Goal: Task Accomplishment & Management: Use online tool/utility

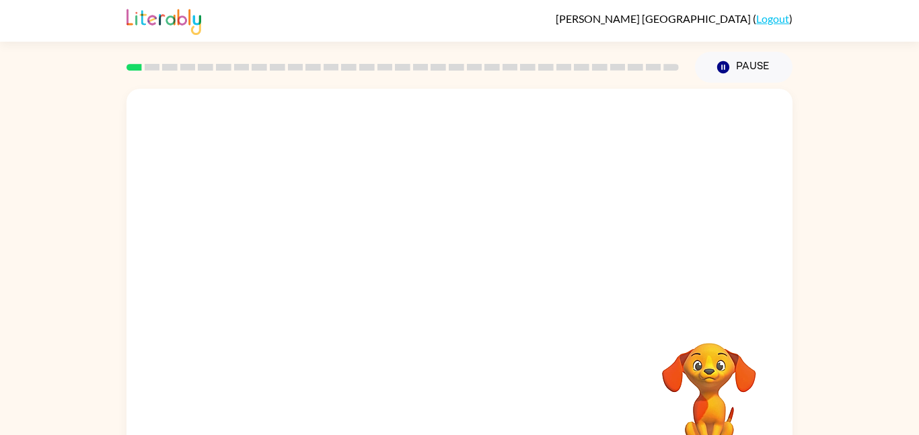
click at [495, 217] on div at bounding box center [459, 202] width 666 height 226
click at [713, 370] on video "Your browser must support playing .mp4 files to use Literably. Please try using…" at bounding box center [709, 389] width 135 height 135
click at [714, 379] on video "Your browser must support playing .mp4 files to use Literably. Please try using…" at bounding box center [709, 389] width 135 height 135
click at [714, 388] on video "Your browser must support playing .mp4 files to use Literably. Please try using…" at bounding box center [709, 389] width 135 height 135
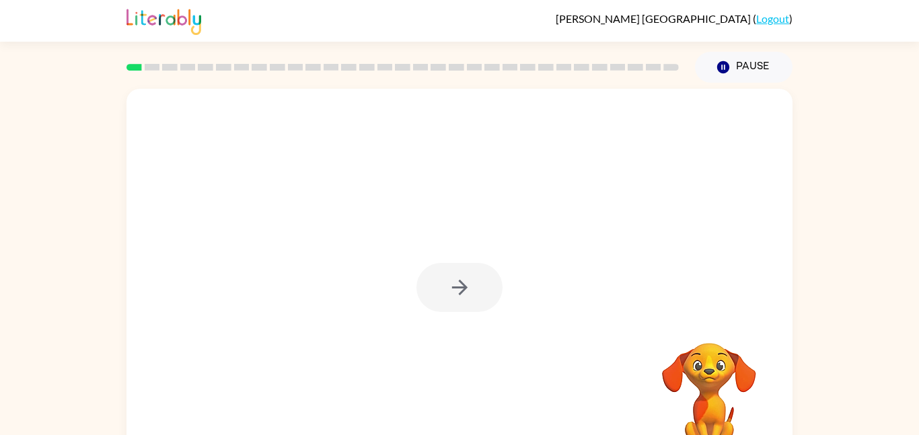
click at [701, 370] on video "Your browser must support playing .mp4 files to use Literably. Please try using…" at bounding box center [709, 389] width 135 height 135
click at [460, 267] on div at bounding box center [459, 287] width 86 height 49
click at [467, 272] on div at bounding box center [459, 287] width 86 height 49
click at [709, 375] on video "Your browser must support playing .mp4 files to use Literably. Please try using…" at bounding box center [709, 389] width 135 height 135
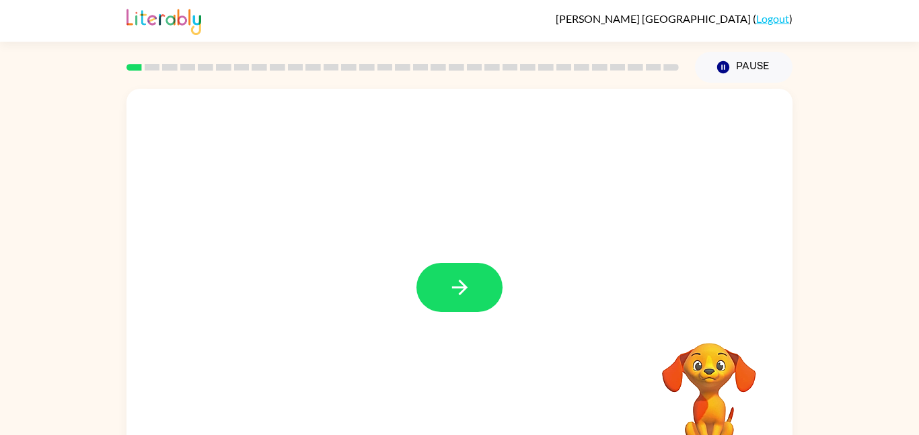
click at [708, 376] on video "Your browser must support playing .mp4 files to use Literably. Please try using…" at bounding box center [709, 389] width 135 height 135
click at [476, 290] on button "button" at bounding box center [459, 287] width 86 height 49
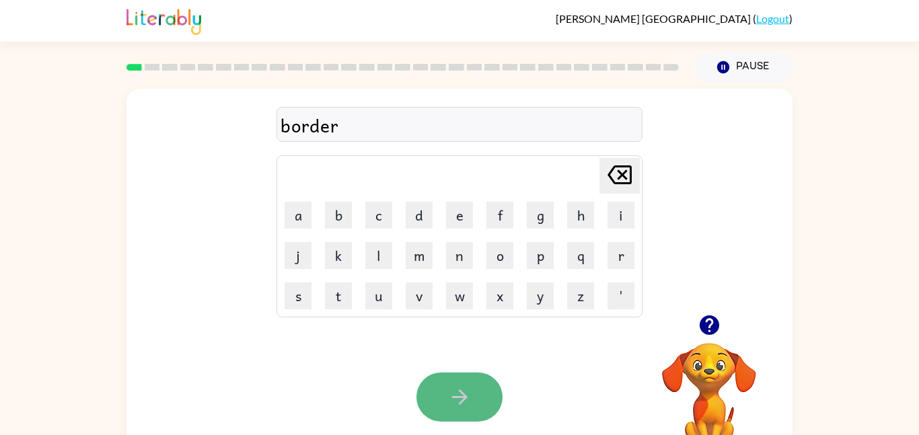
click at [445, 396] on button "button" at bounding box center [459, 397] width 86 height 49
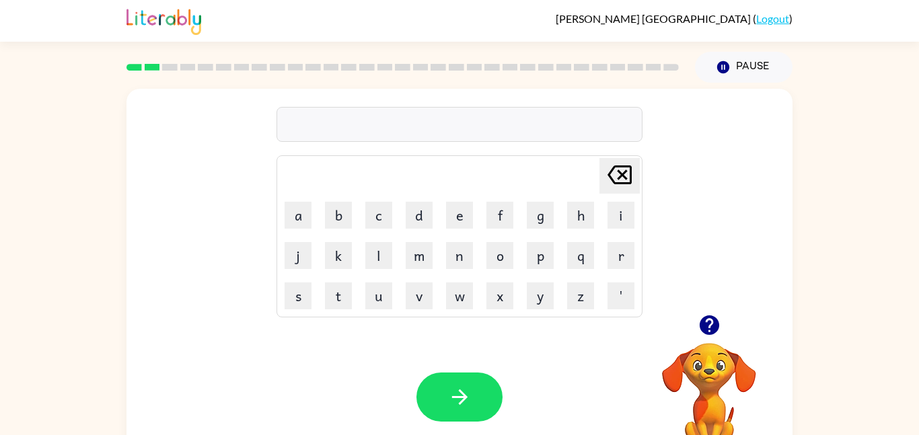
click at [709, 330] on icon "button" at bounding box center [710, 325] width 24 height 24
click at [310, 126] on div "midmorning" at bounding box center [460, 125] width 358 height 28
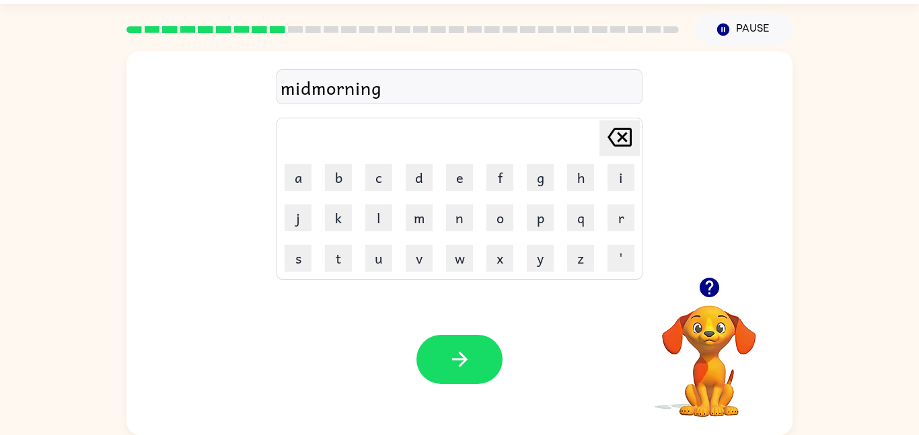
click at [312, 93] on div "midmorning" at bounding box center [460, 87] width 358 height 28
click at [310, 85] on div "midmorning" at bounding box center [460, 87] width 358 height 28
click at [396, 83] on div "midmorning" at bounding box center [460, 87] width 358 height 28
click at [309, 91] on div "midmorning" at bounding box center [460, 87] width 358 height 28
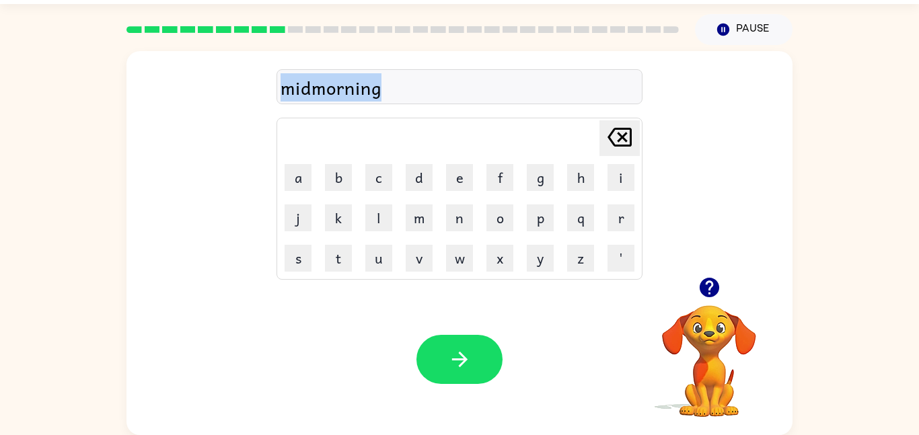
click at [309, 91] on div "midmorning" at bounding box center [460, 87] width 358 height 28
click at [313, 91] on div "midmorning" at bounding box center [460, 87] width 358 height 28
click at [313, 93] on div "midmorning" at bounding box center [460, 87] width 358 height 28
click at [312, 92] on div "midmorning" at bounding box center [460, 87] width 358 height 28
click at [313, 94] on div "midmorning" at bounding box center [460, 87] width 358 height 28
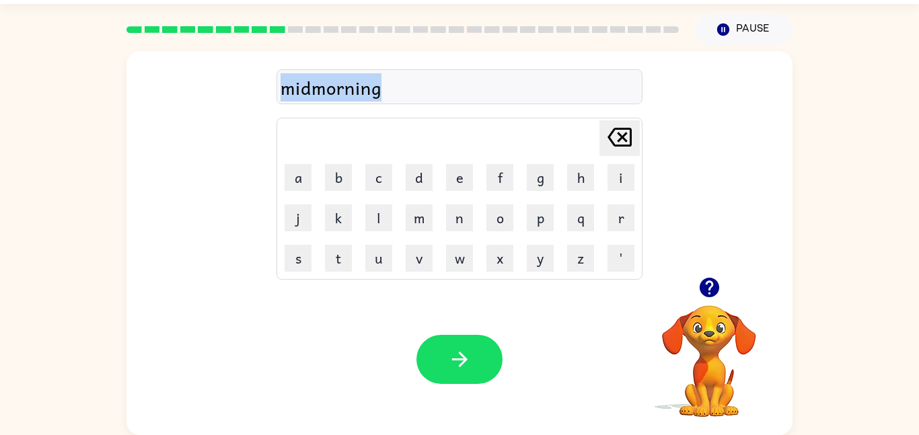
drag, startPoint x: 379, startPoint y: 91, endPoint x: 162, endPoint y: 71, distance: 218.2
click at [162, 71] on div "midmorning [PERSON_NAME] last character input a b c d e f g h i j k l m n o p q…" at bounding box center [459, 164] width 666 height 226
click at [375, 86] on div "midmornin" at bounding box center [460, 87] width 358 height 28
click at [369, 89] on div "midmornin" at bounding box center [460, 87] width 358 height 28
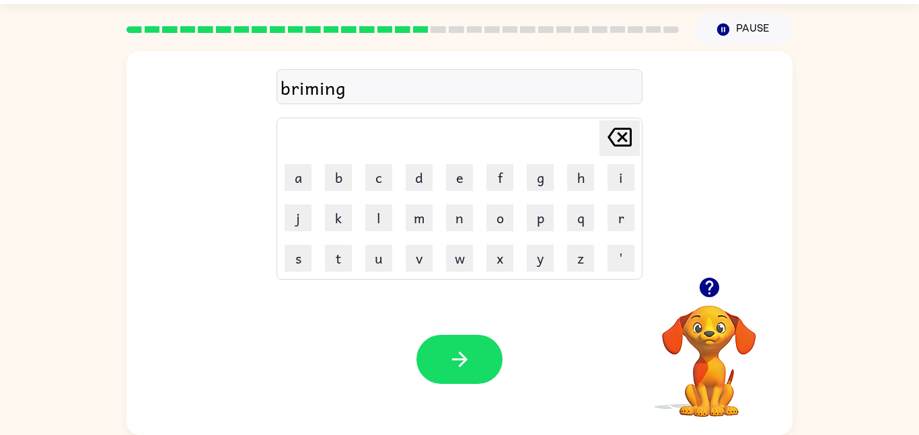
click at [716, 288] on icon "button" at bounding box center [709, 288] width 20 height 20
click at [715, 288] on video "Your browser must support playing .mp4 files to use Literably. Please try using…" at bounding box center [709, 352] width 135 height 135
click at [353, 84] on div "briming" at bounding box center [460, 87] width 358 height 28
click at [709, 291] on icon "button" at bounding box center [709, 288] width 20 height 20
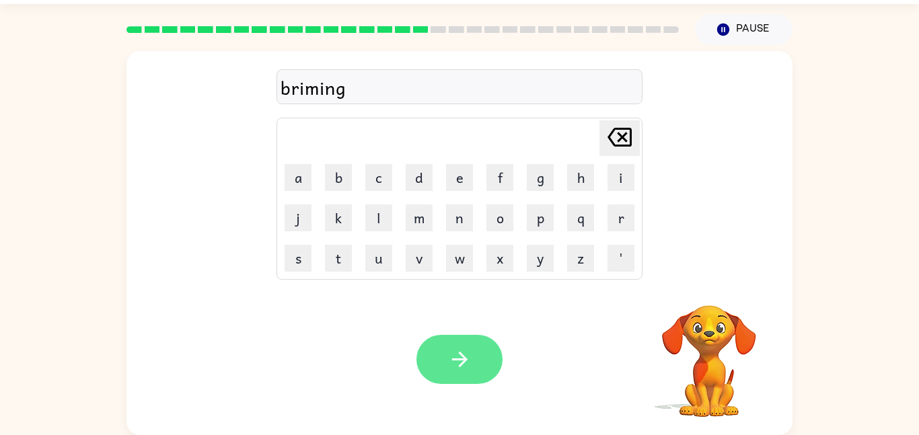
click at [449, 361] on icon "button" at bounding box center [460, 360] width 24 height 24
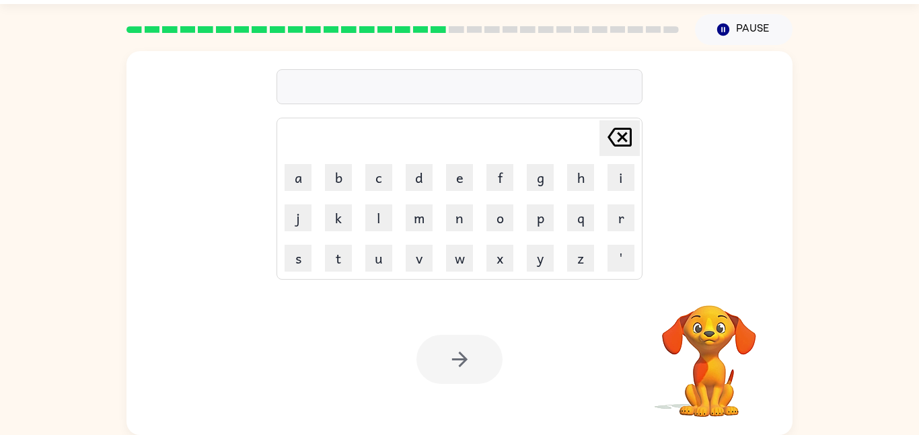
click at [449, 361] on div at bounding box center [459, 359] width 86 height 49
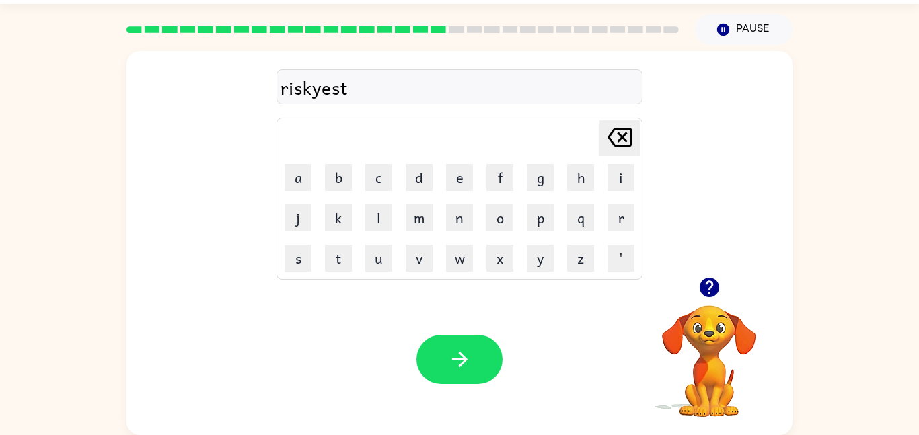
click at [710, 285] on icon "button" at bounding box center [709, 288] width 20 height 20
click at [459, 351] on icon "button" at bounding box center [460, 360] width 24 height 24
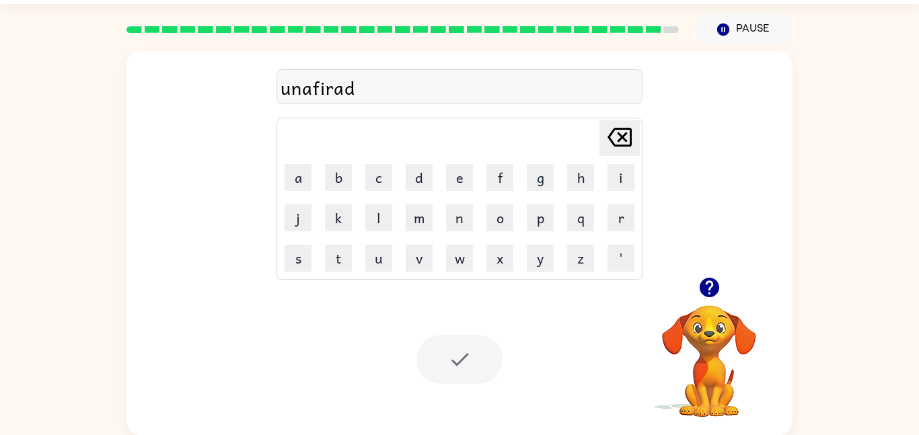
scroll to position [13, 0]
